Goal: Task Accomplishment & Management: Manage account settings

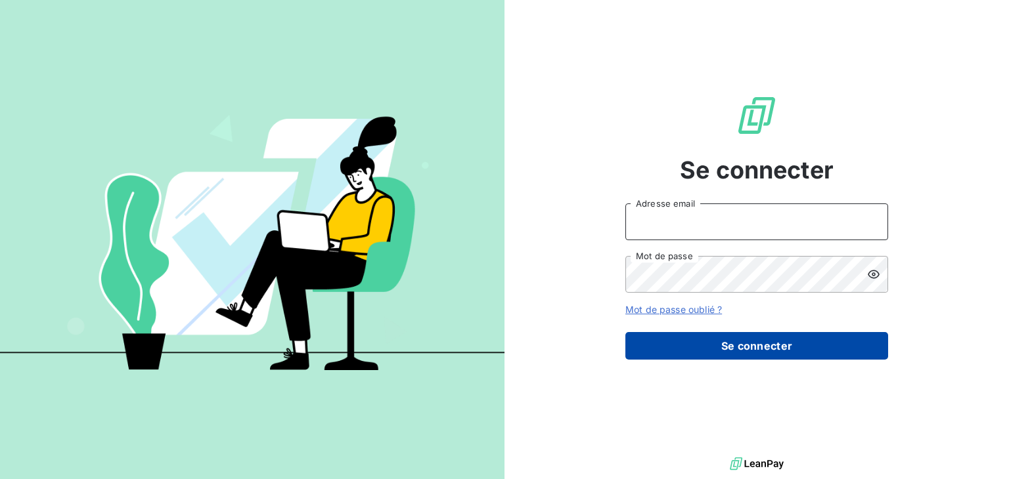
type input "[EMAIL_ADDRESS][DOMAIN_NAME]"
click at [758, 347] on button "Se connecter" at bounding box center [756, 346] width 263 height 28
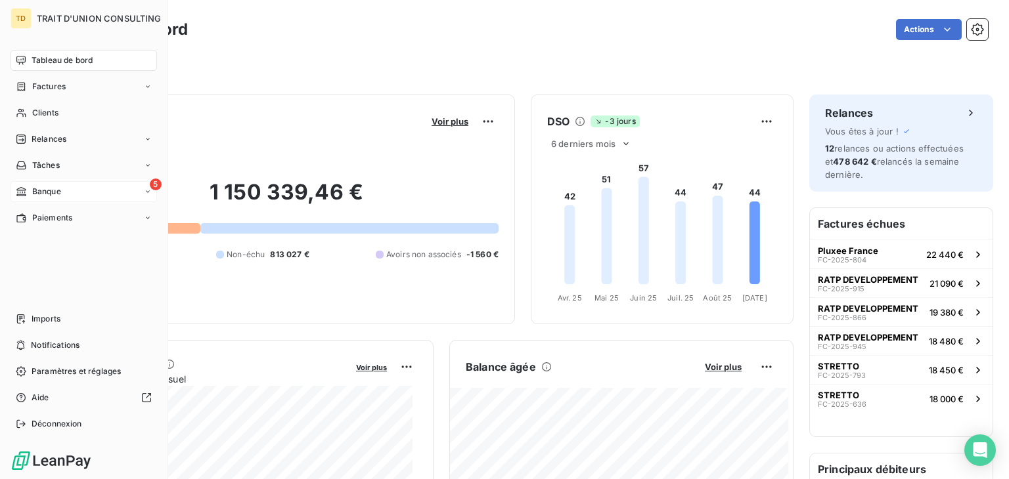
click at [20, 190] on icon at bounding box center [20, 191] width 9 height 9
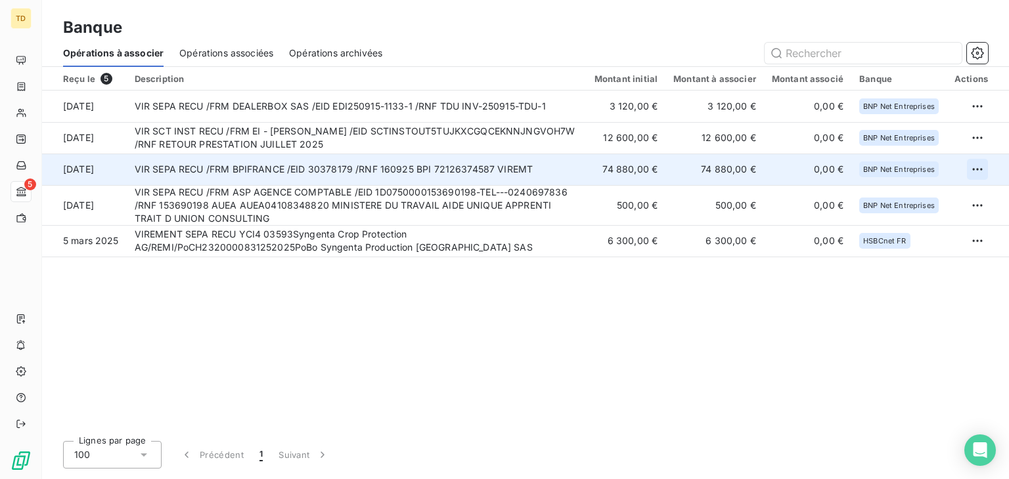
click at [976, 170] on html "TD 5 Banque Opérations à associer Opérations associées Opérations archivées Reç…" at bounding box center [504, 239] width 1009 height 479
click at [934, 202] on div "Archiver l’opération" at bounding box center [930, 198] width 101 height 21
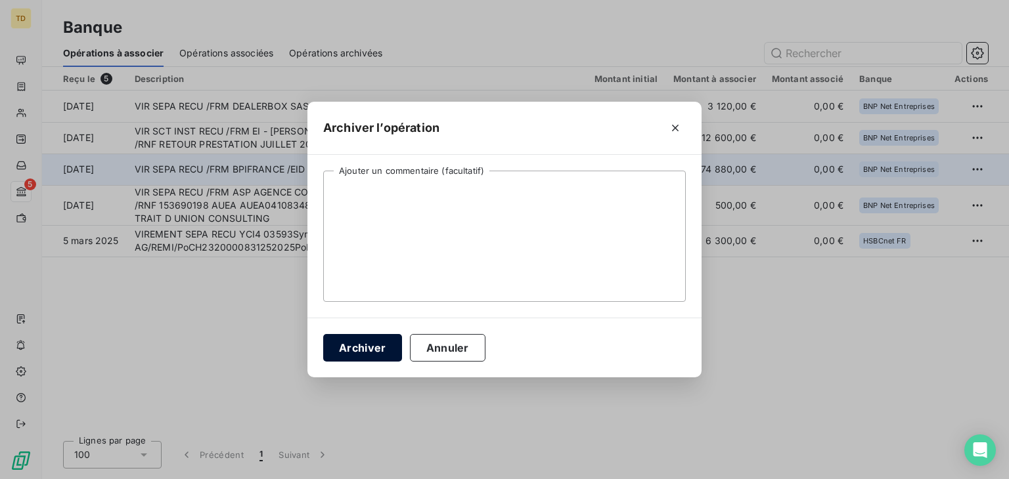
click at [368, 348] on button "Archiver" at bounding box center [362, 348] width 79 height 28
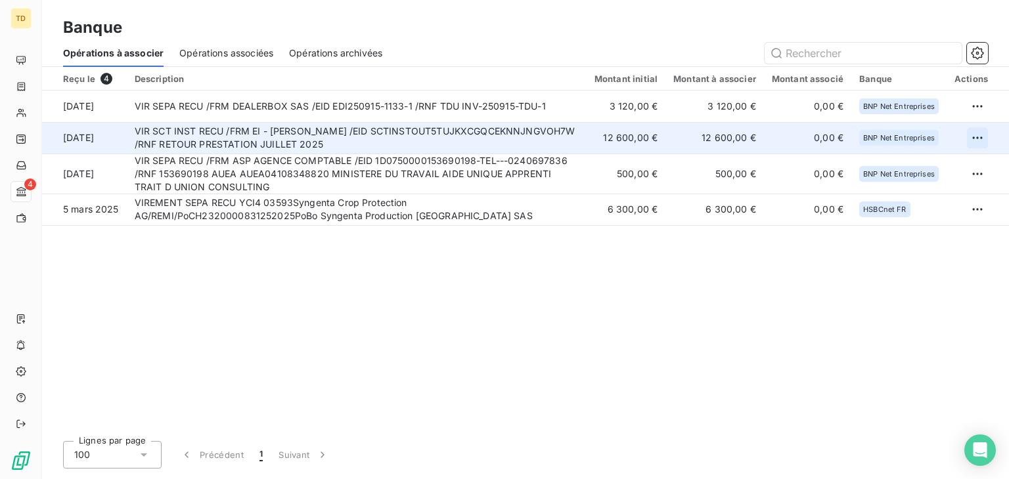
click at [979, 139] on html "TD 4 Banque Opérations à associer Opérations associées Opérations archivées Reç…" at bounding box center [504, 239] width 1009 height 479
click at [909, 166] on div "Archiver l’opération" at bounding box center [930, 166] width 101 height 21
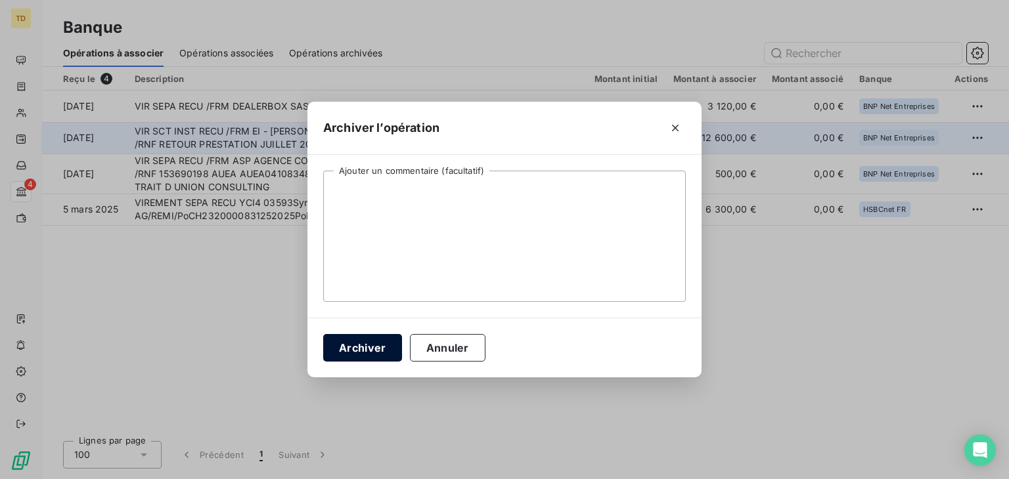
click at [357, 348] on button "Archiver" at bounding box center [362, 348] width 79 height 28
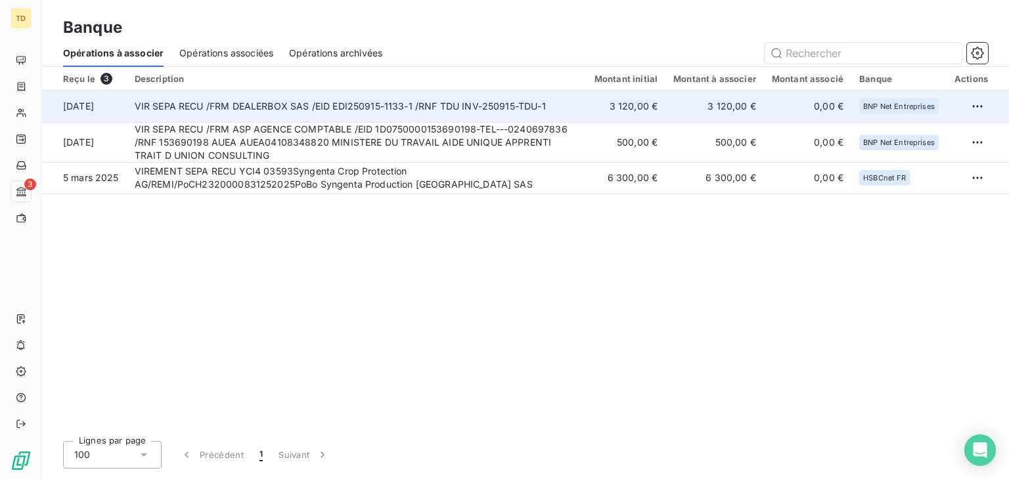
click at [375, 102] on td "VIR SEPA RECU /FRM DEALERBOX SAS /EID EDI250915-1133-1 /RNF TDU INV-250915-TDU-1" at bounding box center [357, 107] width 460 height 32
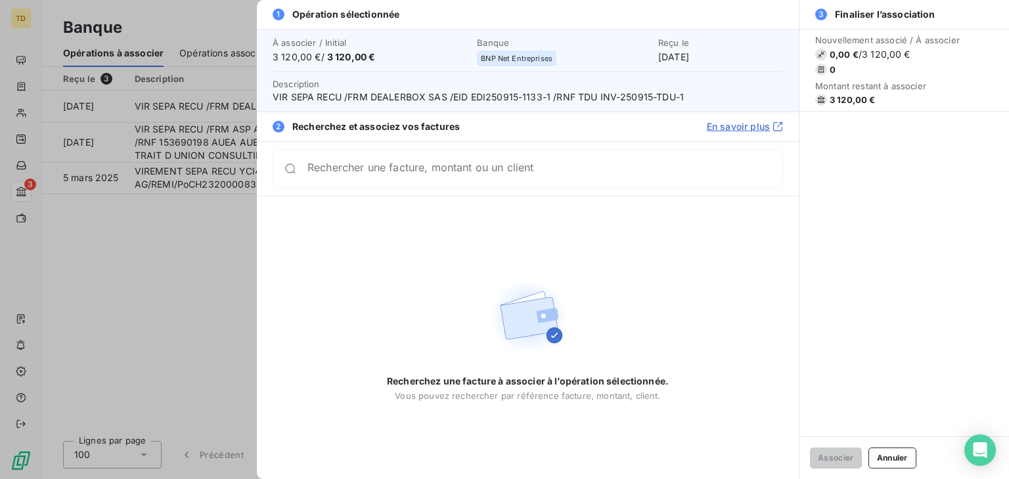
click at [467, 173] on input "Rechercher une facture, montant ou un client" at bounding box center [544, 168] width 475 height 13
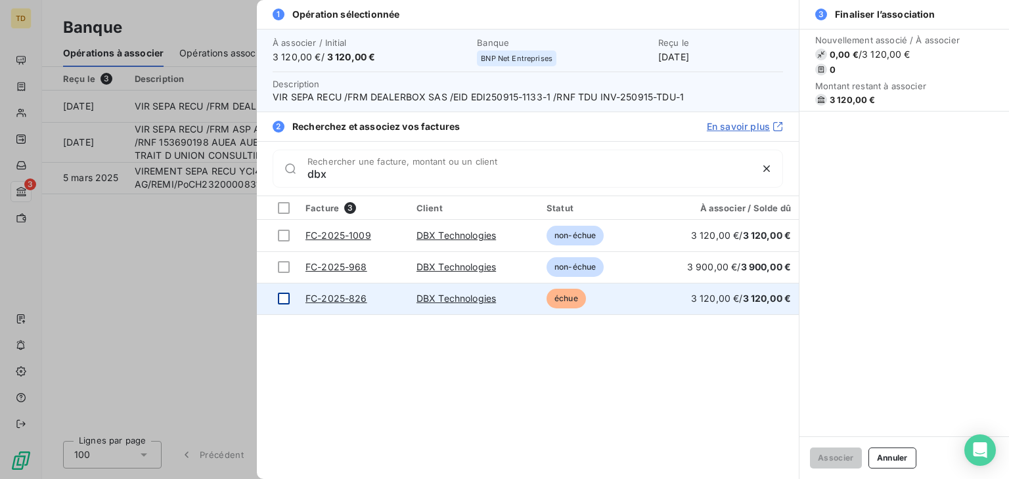
type input "dbx"
click at [286, 301] on div at bounding box center [284, 299] width 12 height 12
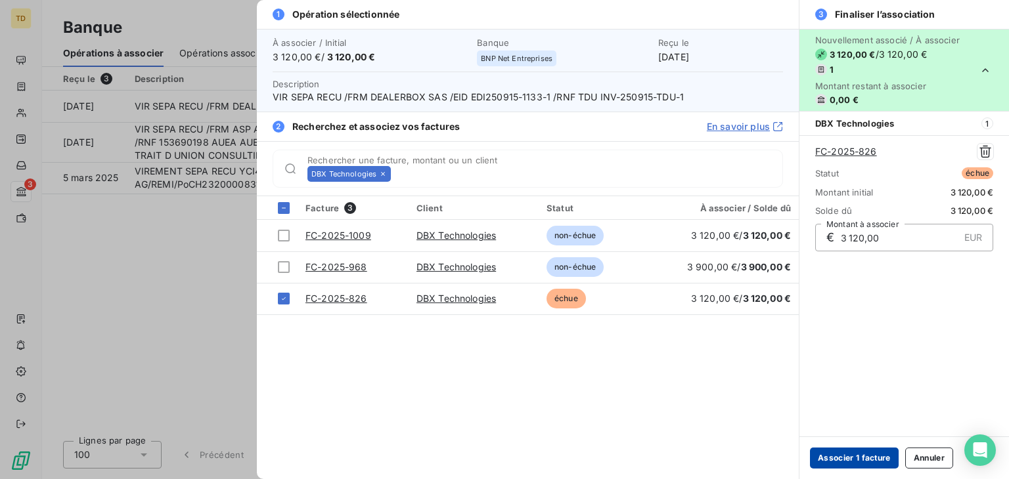
click at [844, 456] on button "Associer 1 facture" at bounding box center [854, 458] width 89 height 21
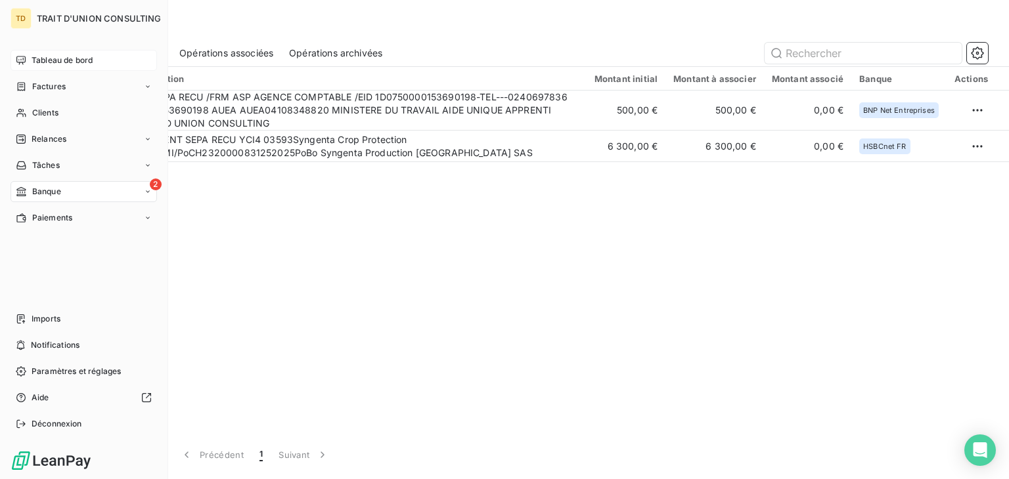
click at [78, 64] on span "Tableau de bord" at bounding box center [62, 60] width 61 height 12
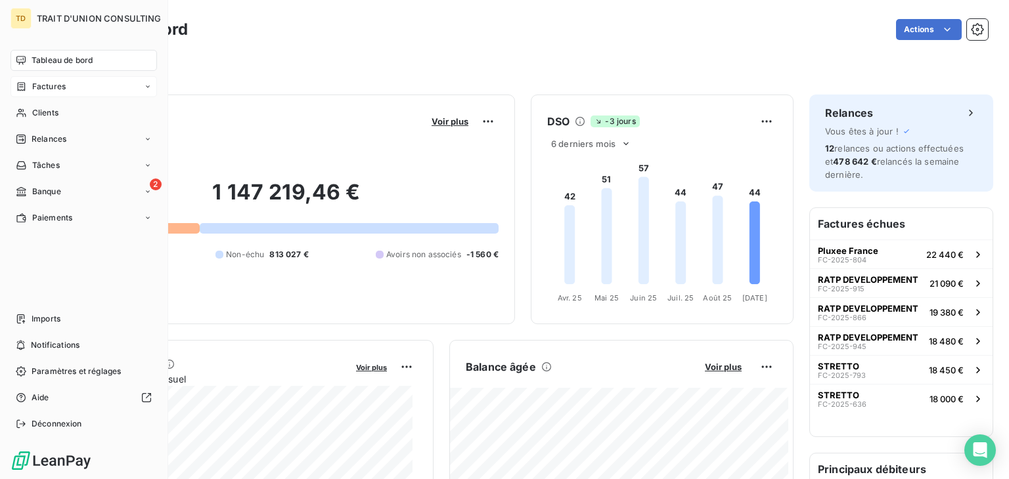
click at [45, 85] on span "Factures" at bounding box center [48, 87] width 33 height 12
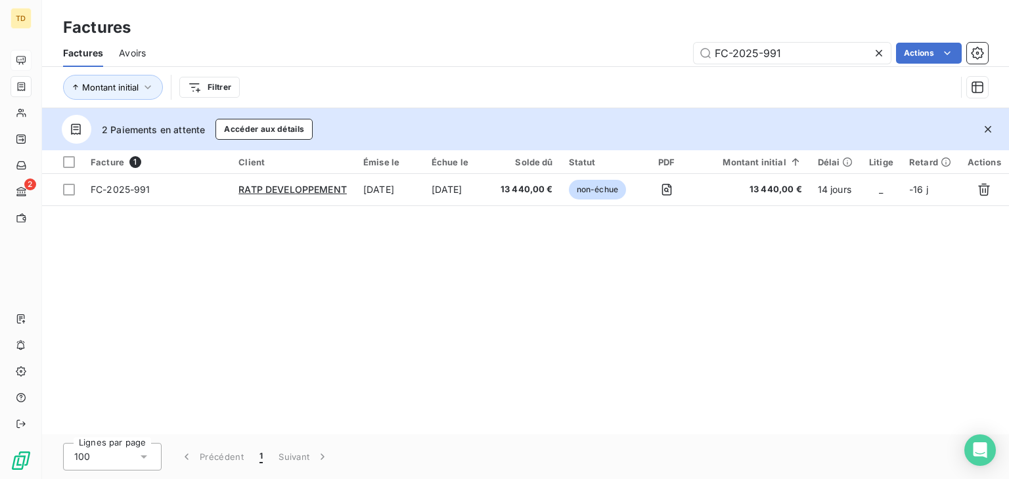
drag, startPoint x: 806, startPoint y: 53, endPoint x: 607, endPoint y: 61, distance: 198.4
click at [607, 61] on div "FC-2025-991 Actions" at bounding box center [575, 53] width 826 height 21
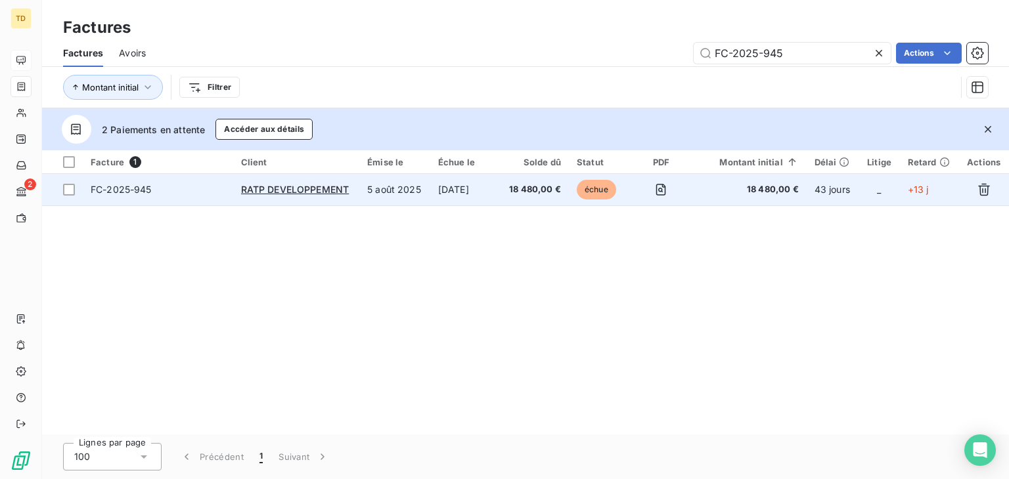
type input "FC-2025-945"
click at [523, 195] on span "18 480,00 €" at bounding box center [534, 189] width 53 height 13
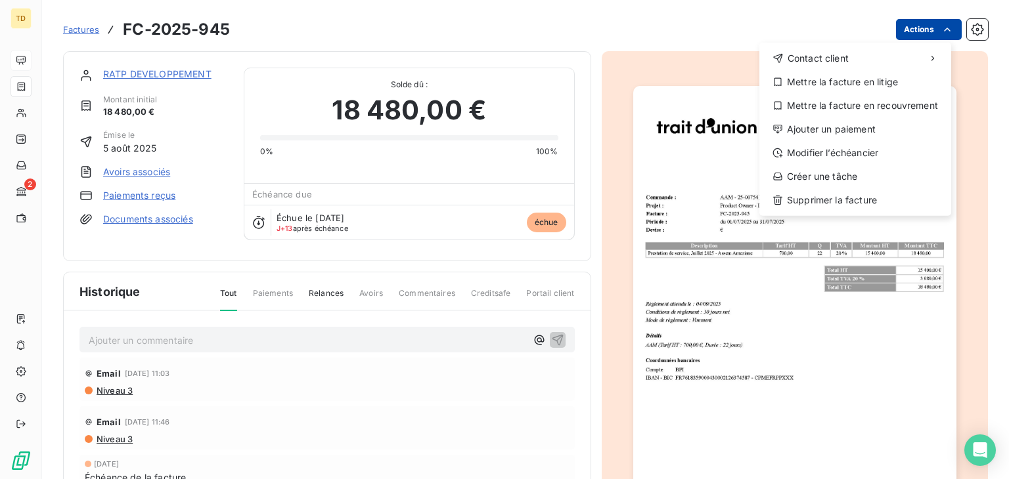
click at [913, 32] on html "TD 2 Factures FC-2025-945 Actions Contact client Mettre la facture en litige Me…" at bounding box center [504, 239] width 1009 height 479
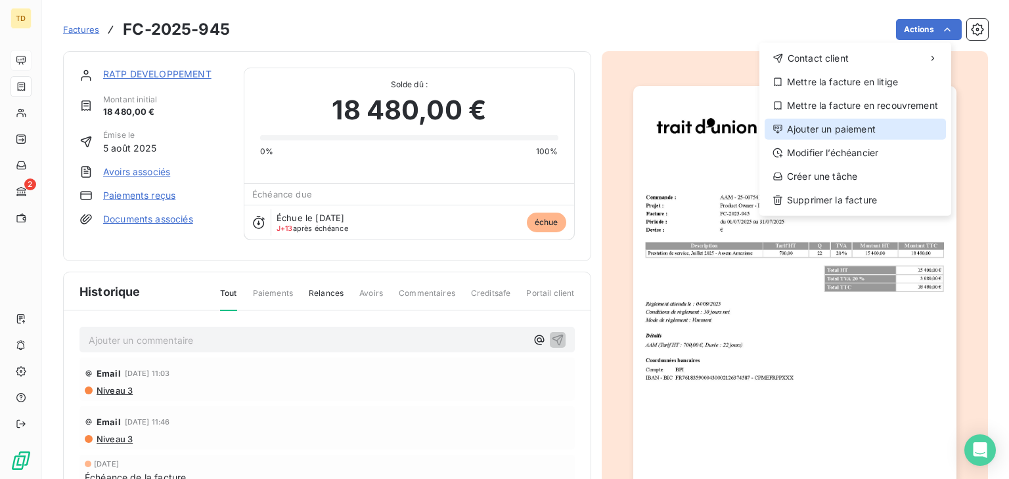
click at [813, 133] on div "Ajouter un paiement" at bounding box center [854, 129] width 181 height 21
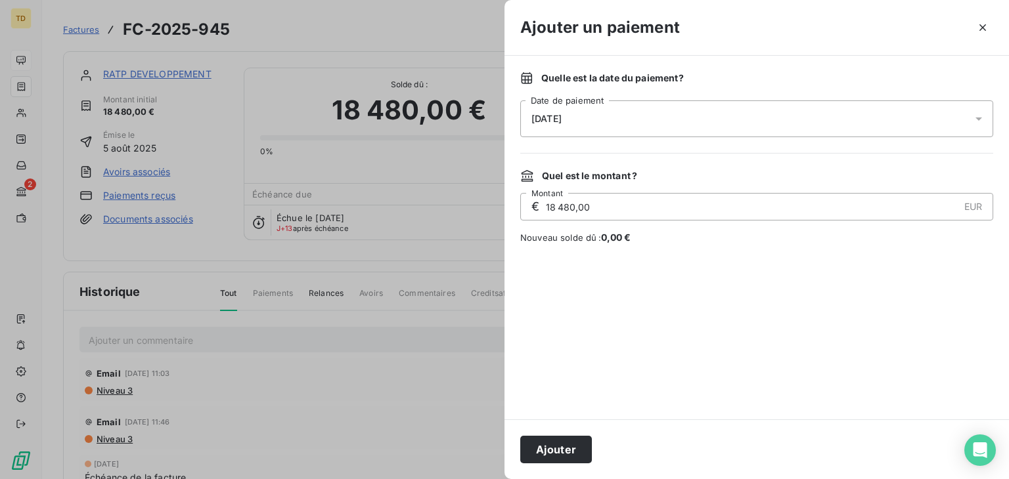
click at [647, 122] on div "[DATE]" at bounding box center [756, 118] width 473 height 37
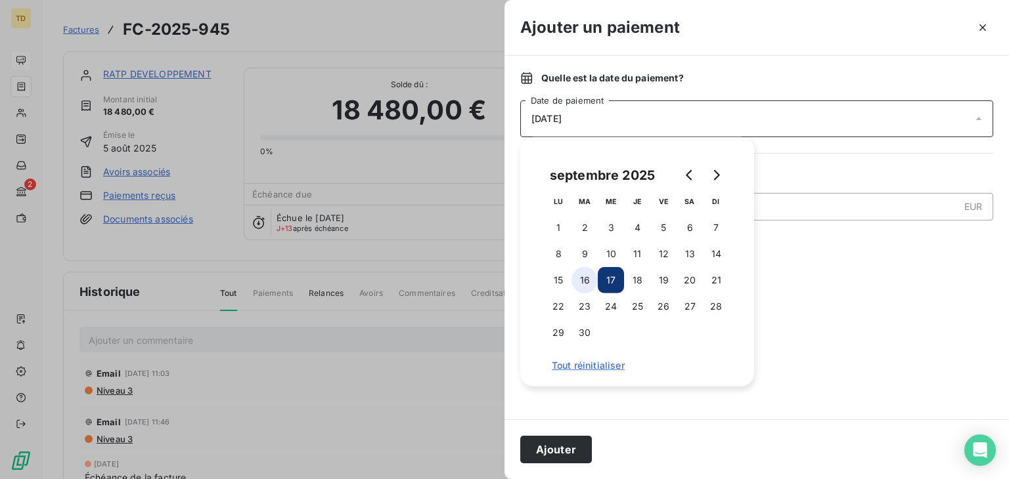
click at [582, 277] on button "16" at bounding box center [584, 280] width 26 height 26
click at [808, 376] on div at bounding box center [756, 332] width 473 height 144
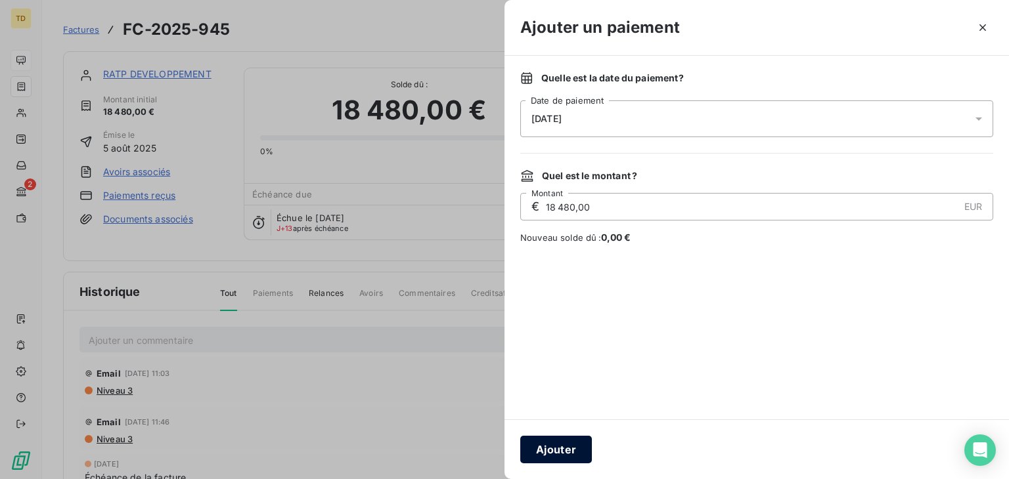
click at [550, 446] on button "Ajouter" at bounding box center [556, 450] width 72 height 28
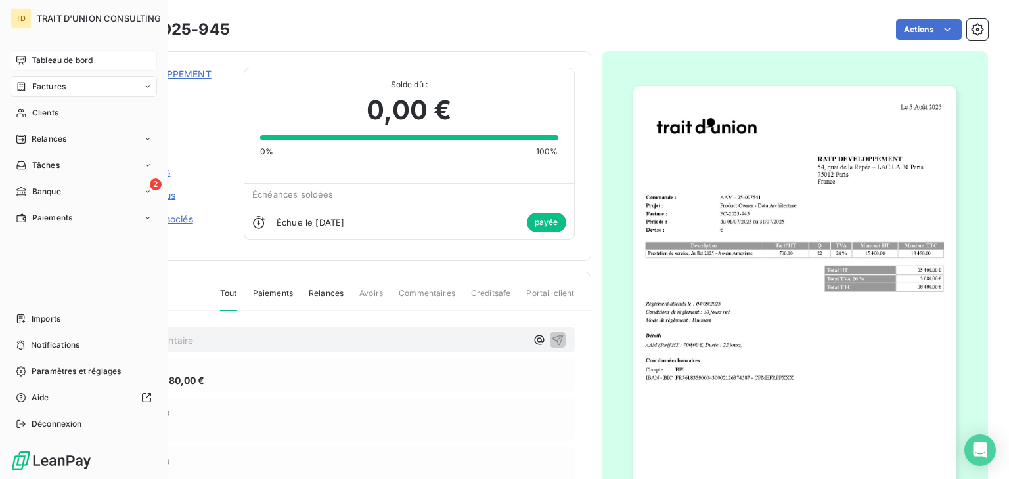
click at [36, 64] on span "Tableau de bord" at bounding box center [62, 60] width 61 height 12
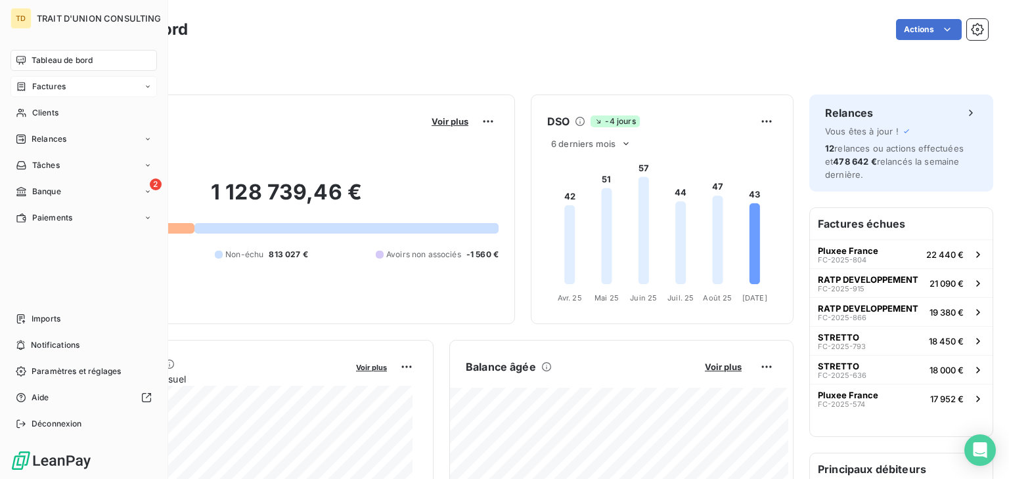
click at [42, 85] on span "Factures" at bounding box center [48, 87] width 33 height 12
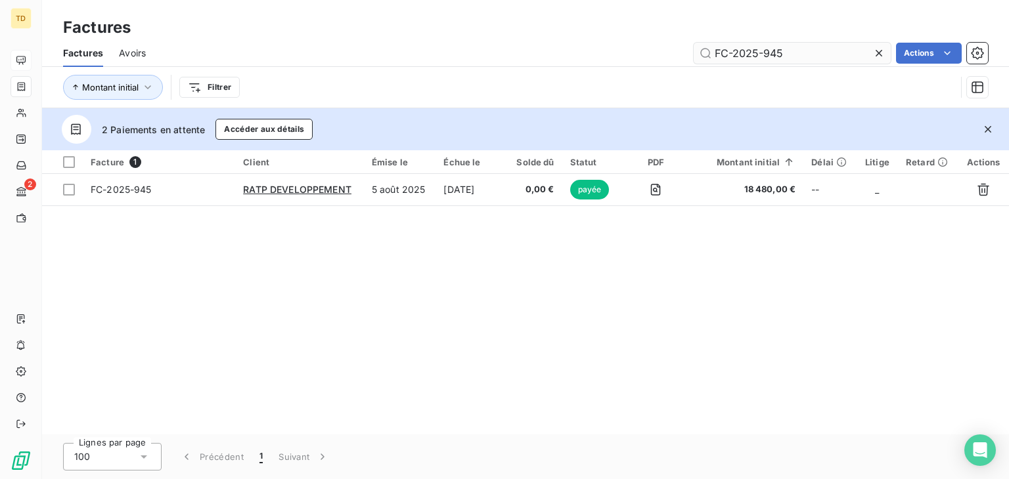
drag, startPoint x: 877, startPoint y: 50, endPoint x: 844, endPoint y: 53, distance: 33.6
click at [877, 51] on icon at bounding box center [878, 53] width 13 height 13
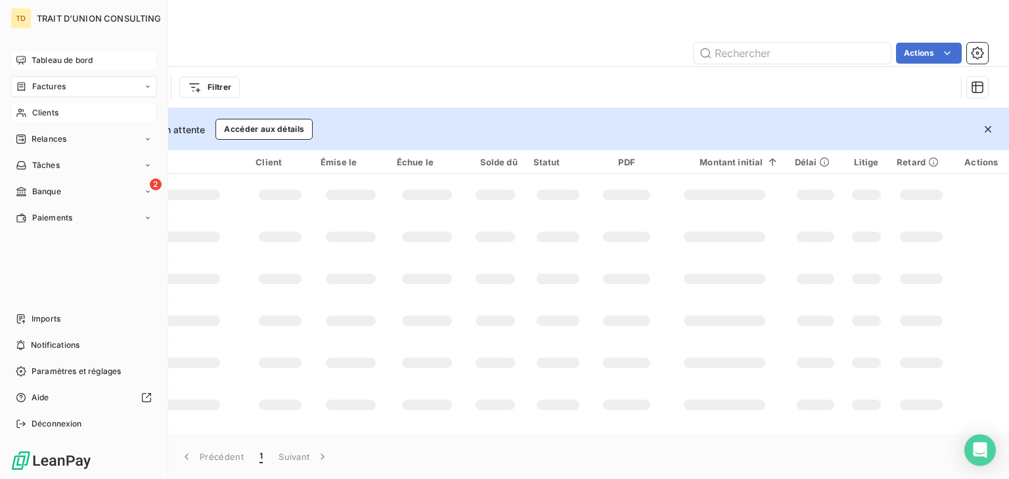
click at [34, 113] on span "Clients" at bounding box center [45, 113] width 26 height 12
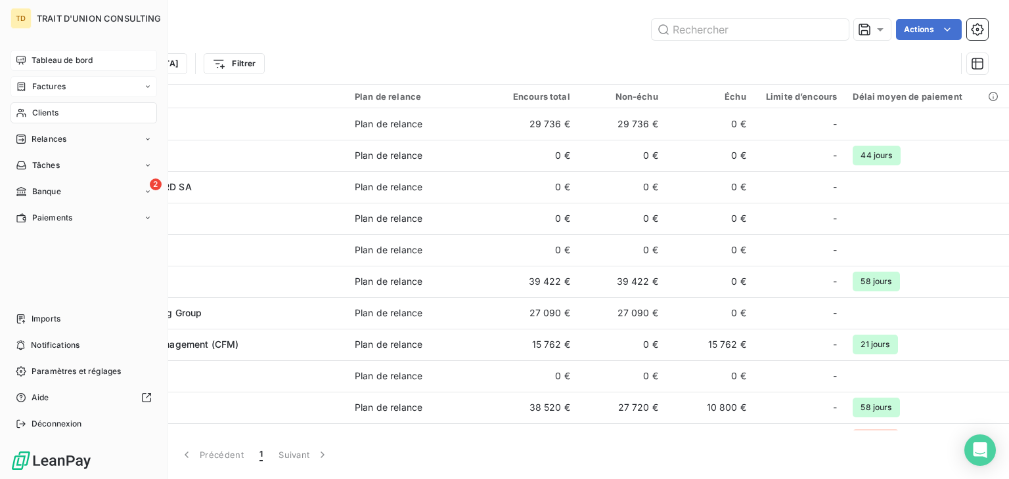
click at [51, 84] on span "Factures" at bounding box center [48, 87] width 33 height 12
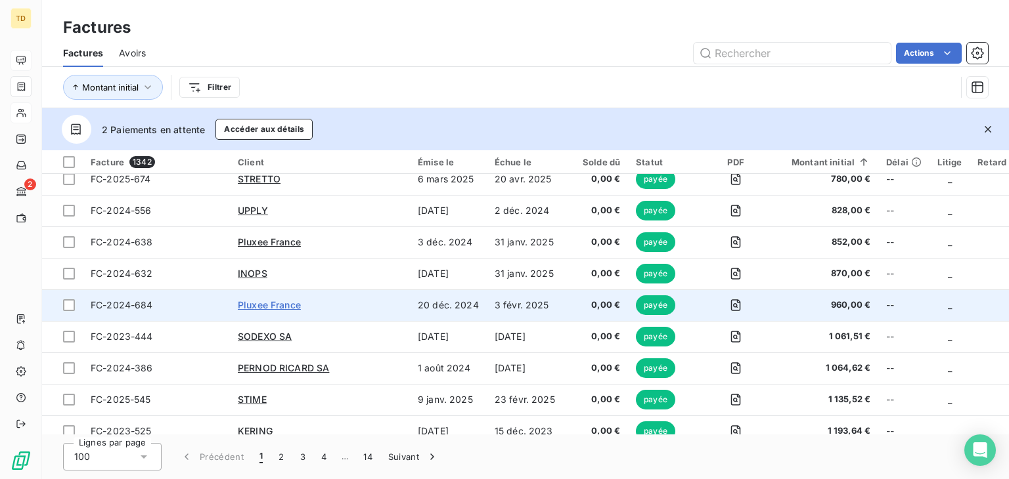
scroll to position [525, 0]
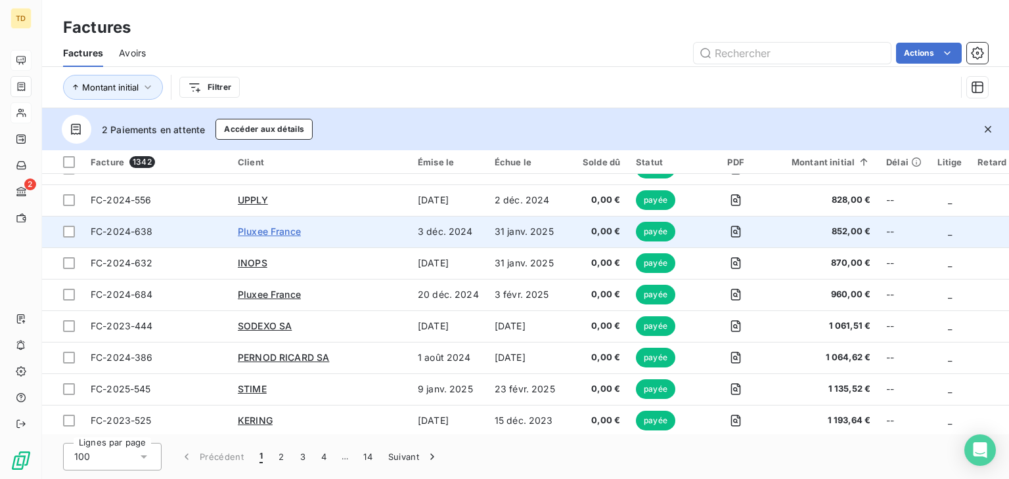
click at [276, 234] on span "Pluxee France" at bounding box center [269, 231] width 63 height 11
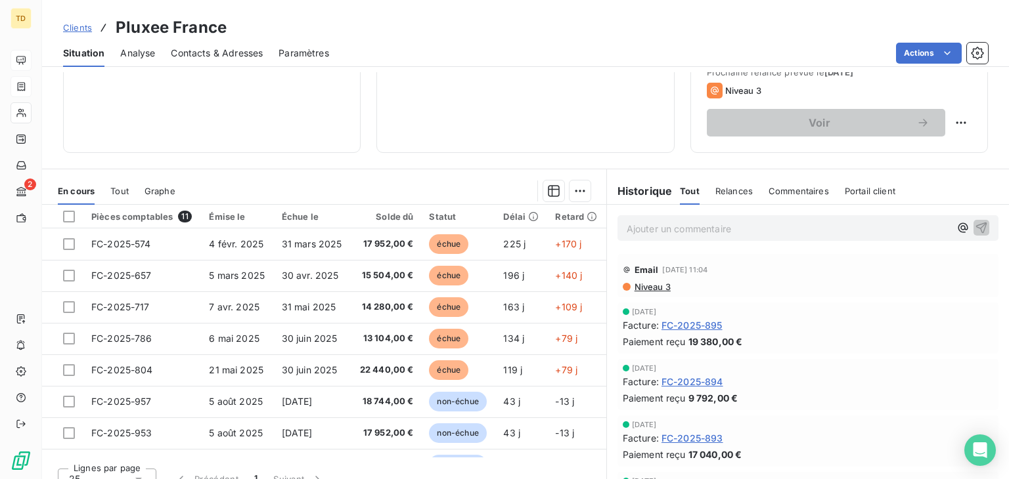
scroll to position [197, 0]
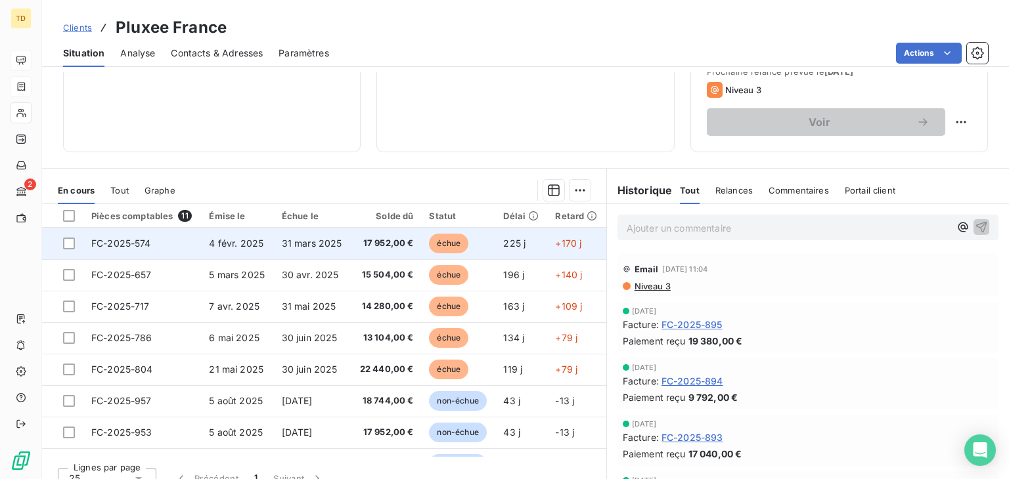
click at [274, 250] on td "31 mars 2025" at bounding box center [312, 244] width 77 height 32
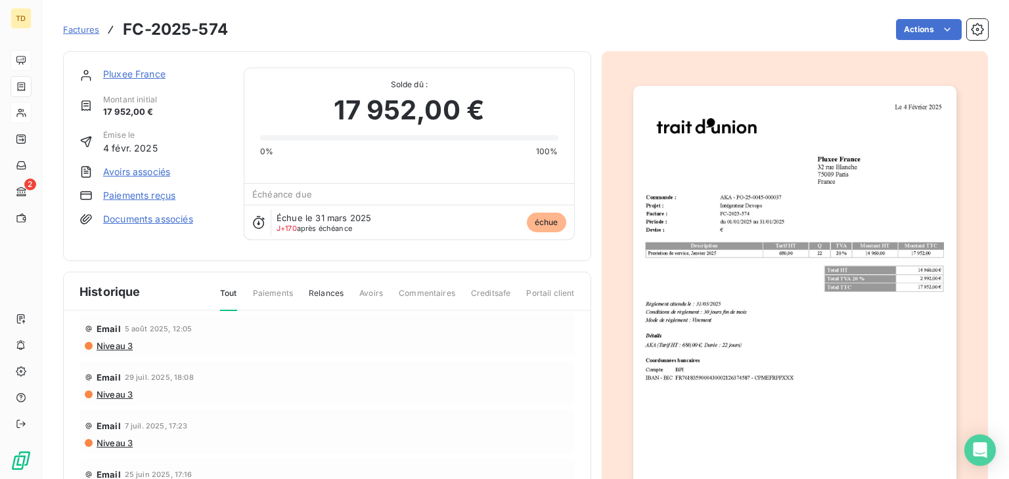
scroll to position [197, 0]
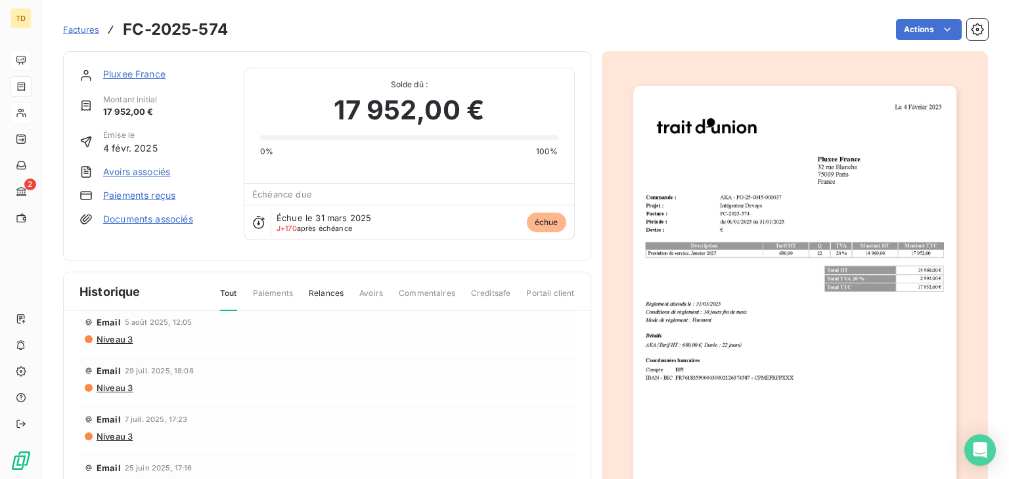
click at [76, 31] on span "Factures" at bounding box center [81, 29] width 36 height 11
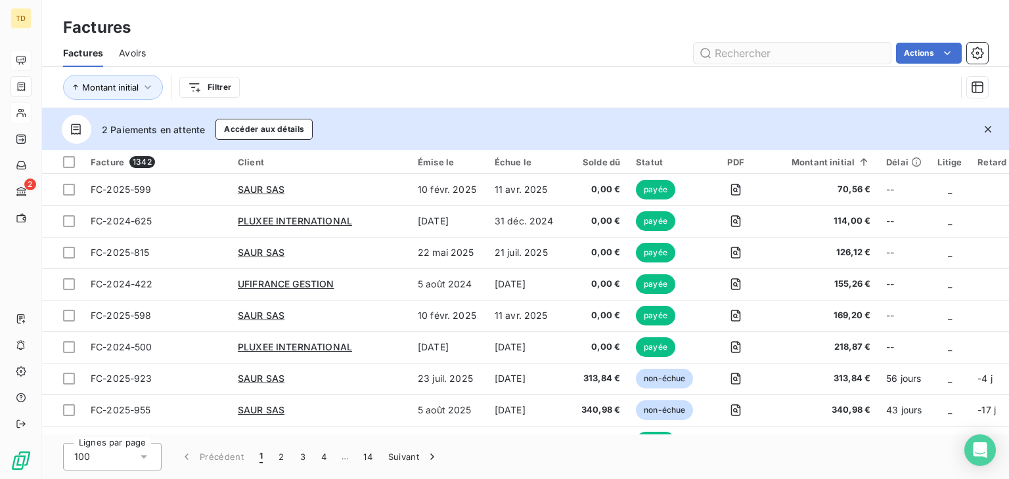
click at [735, 55] on input "text" at bounding box center [791, 53] width 197 height 21
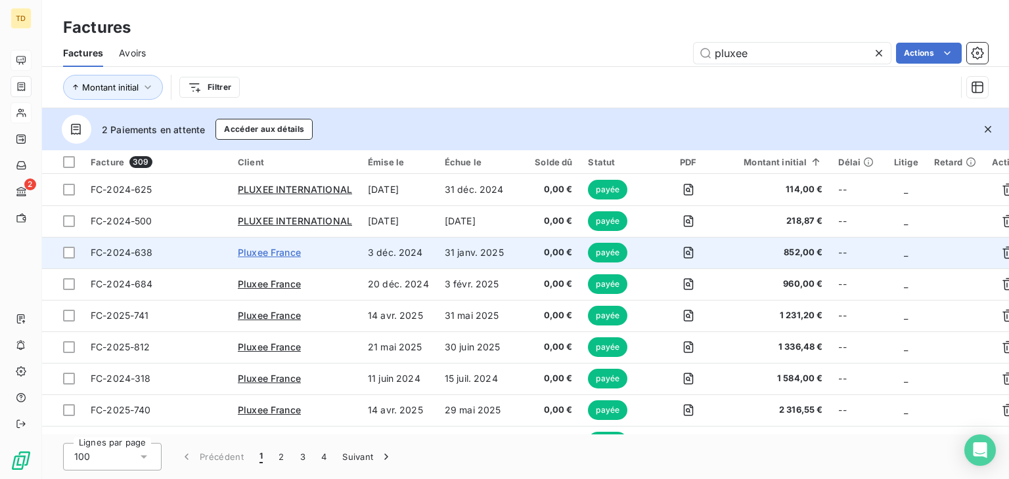
type input "pluxee"
click at [285, 255] on span "Pluxee France" at bounding box center [269, 252] width 63 height 11
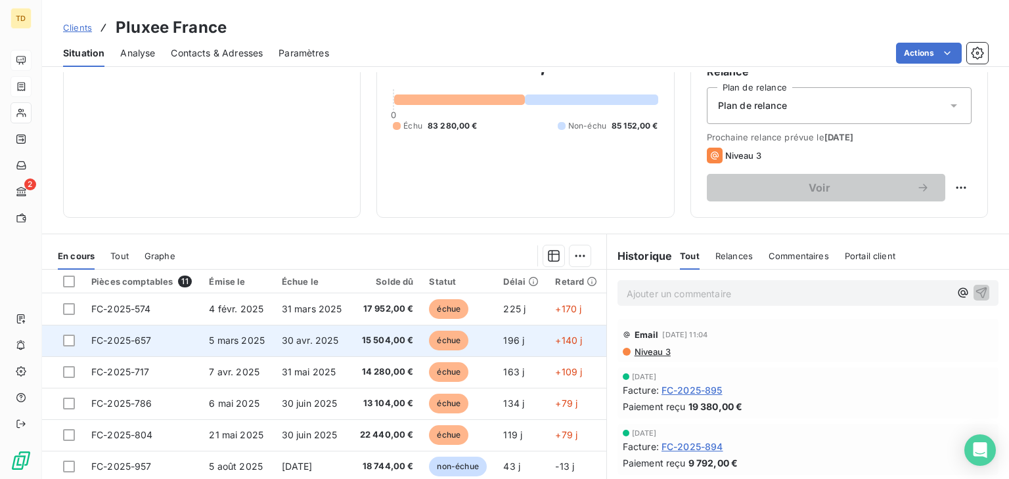
click at [201, 333] on td "5 mars 2025" at bounding box center [237, 341] width 72 height 32
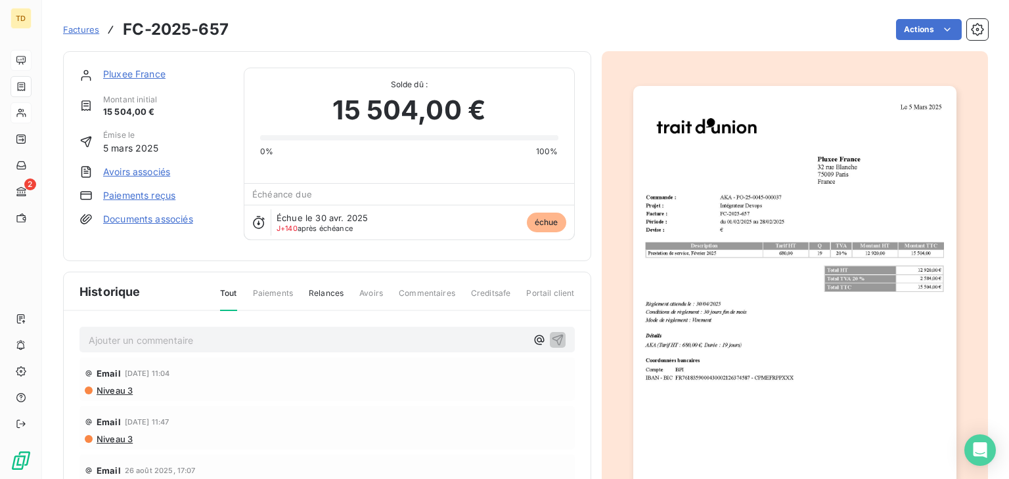
click at [74, 28] on span "Factures" at bounding box center [81, 29] width 36 height 11
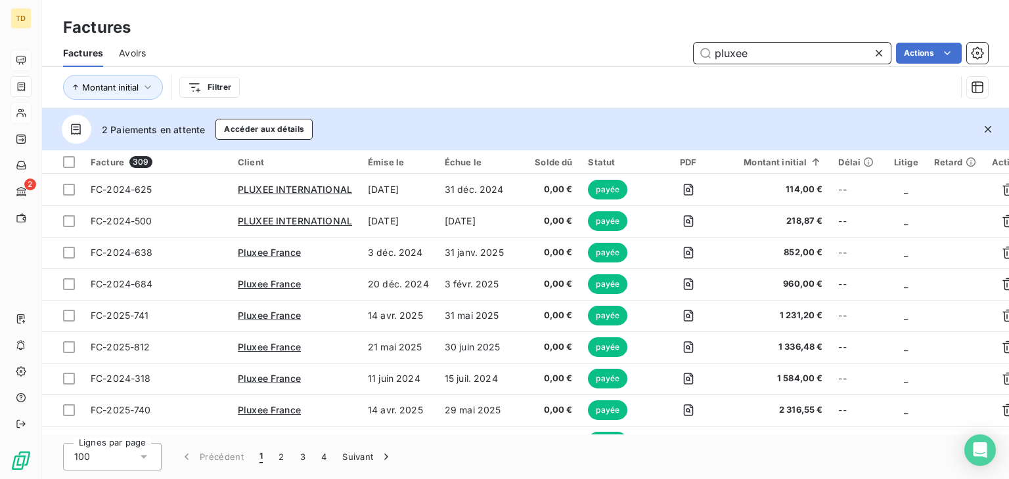
drag, startPoint x: 628, startPoint y: 55, endPoint x: 600, endPoint y: 55, distance: 27.6
click at [600, 55] on div "pluxee Actions" at bounding box center [575, 53] width 826 height 21
paste input "FC-2025-804"
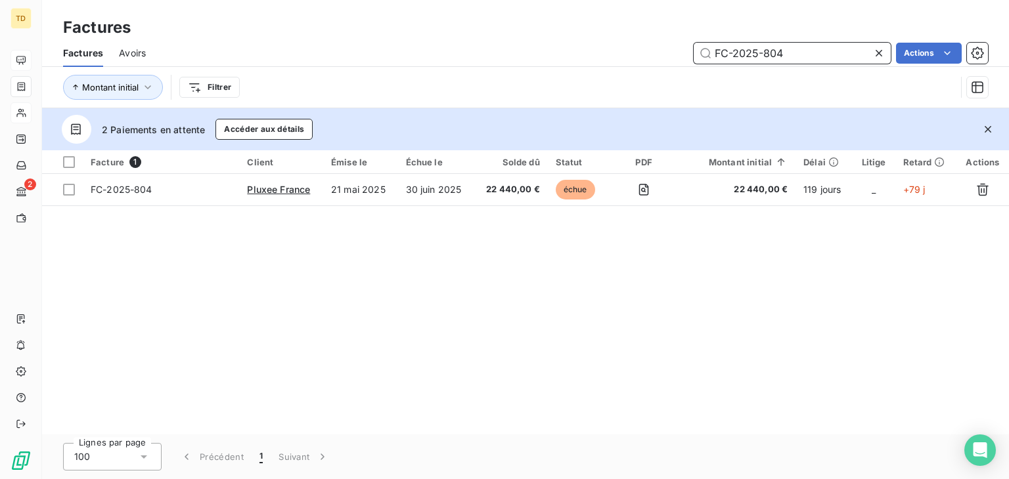
type input "FC-2025-804"
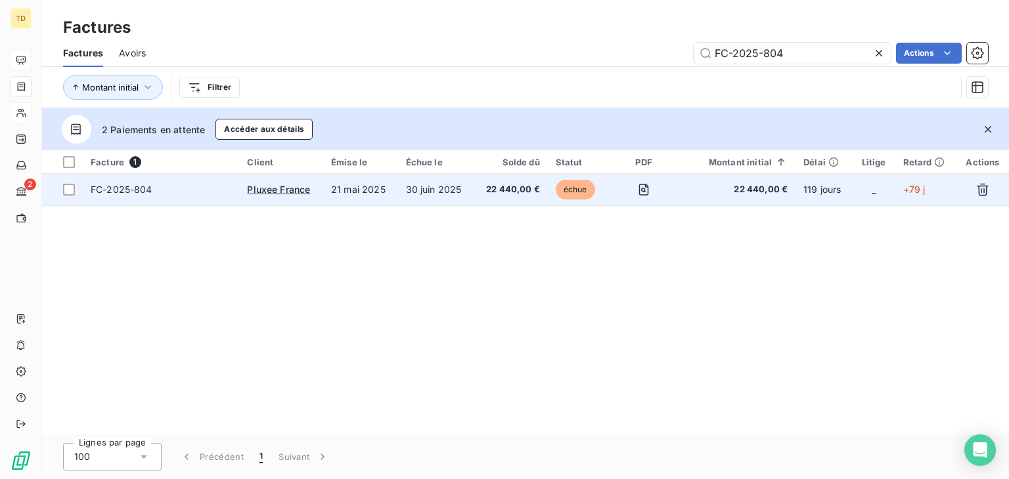
click at [467, 186] on td "30 juin 2025" at bounding box center [436, 190] width 76 height 32
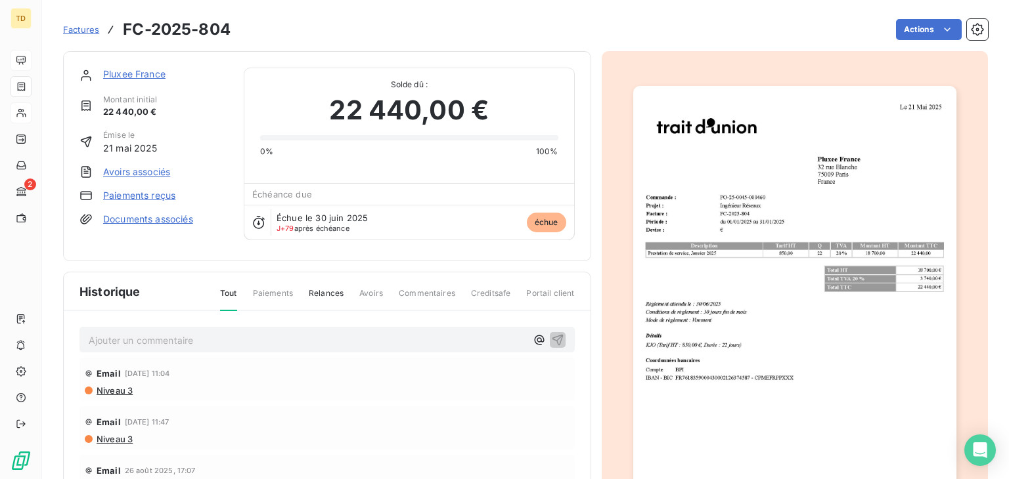
click at [740, 250] on img "button" at bounding box center [794, 314] width 323 height 456
